Goal: Task Accomplishment & Management: Manage account settings

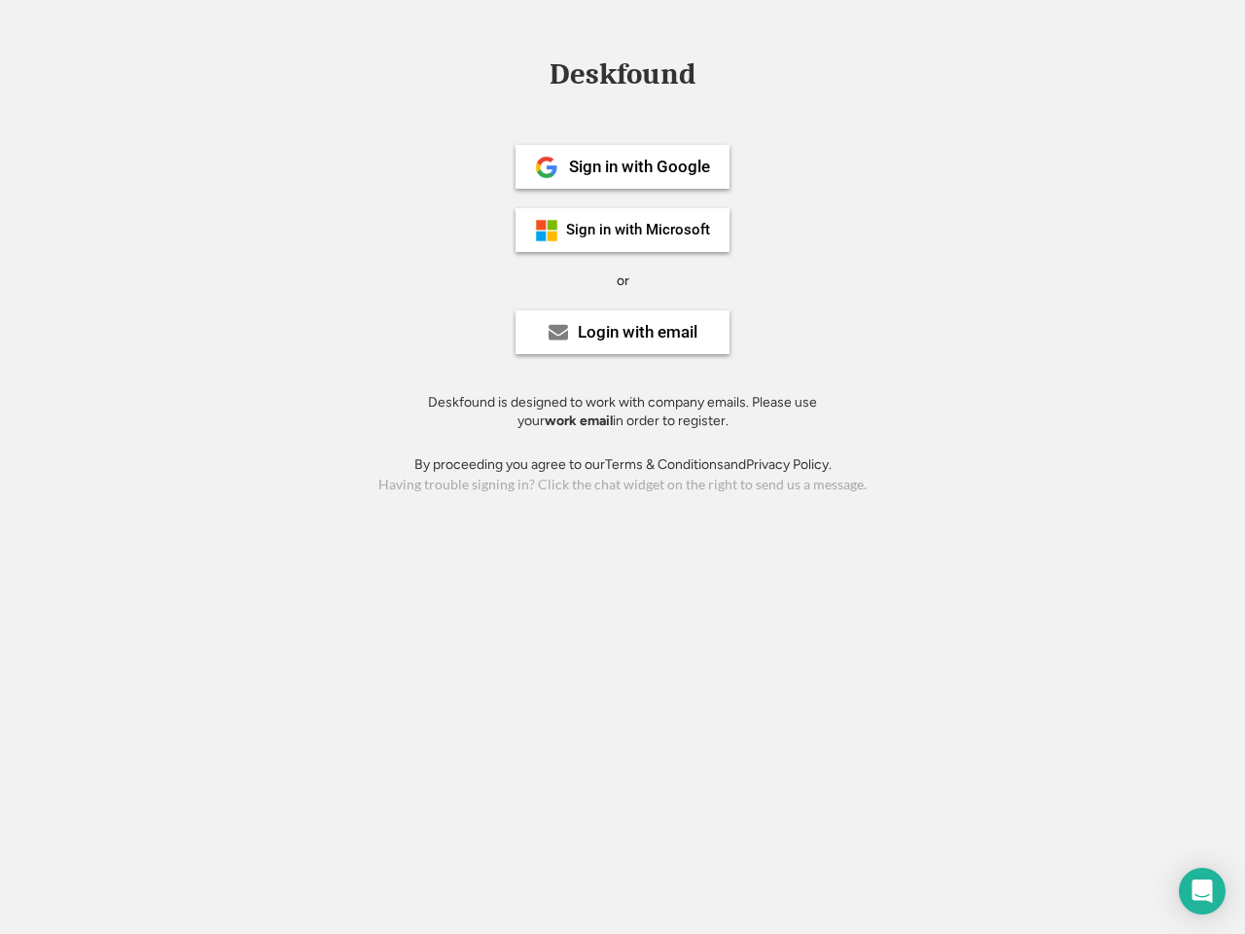
click at [622, 278] on div "or" at bounding box center [623, 280] width 13 height 19
click at [622, 78] on div "Deskfound" at bounding box center [622, 74] width 165 height 30
click at [532, 73] on div "Deskfound" at bounding box center [622, 77] width 1245 height 37
click at [622, 78] on div "Deskfound" at bounding box center [622, 74] width 165 height 30
click at [622, 280] on div "or" at bounding box center [623, 280] width 13 height 19
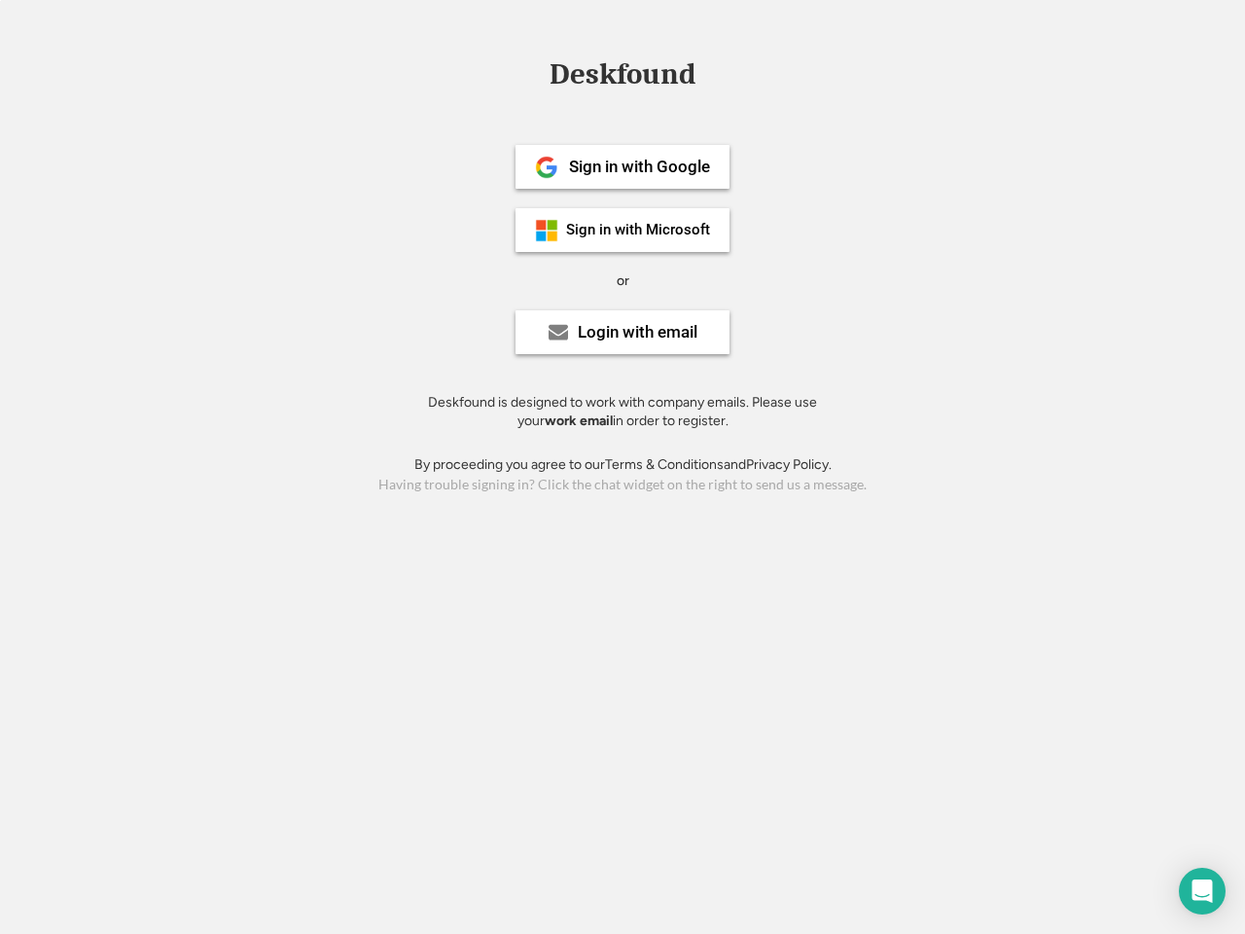
click at [622, 166] on div "Sign in with Google" at bounding box center [639, 167] width 141 height 17
click at [639, 166] on div "Sign in with Google" at bounding box center [639, 167] width 141 height 17
click at [547, 167] on img at bounding box center [546, 167] width 23 height 23
click at [622, 230] on div "Sign in with Microsoft" at bounding box center [638, 230] width 144 height 15
click at [639, 230] on div "Sign in with Microsoft" at bounding box center [638, 230] width 144 height 15
